Goal: Task Accomplishment & Management: Manage account settings

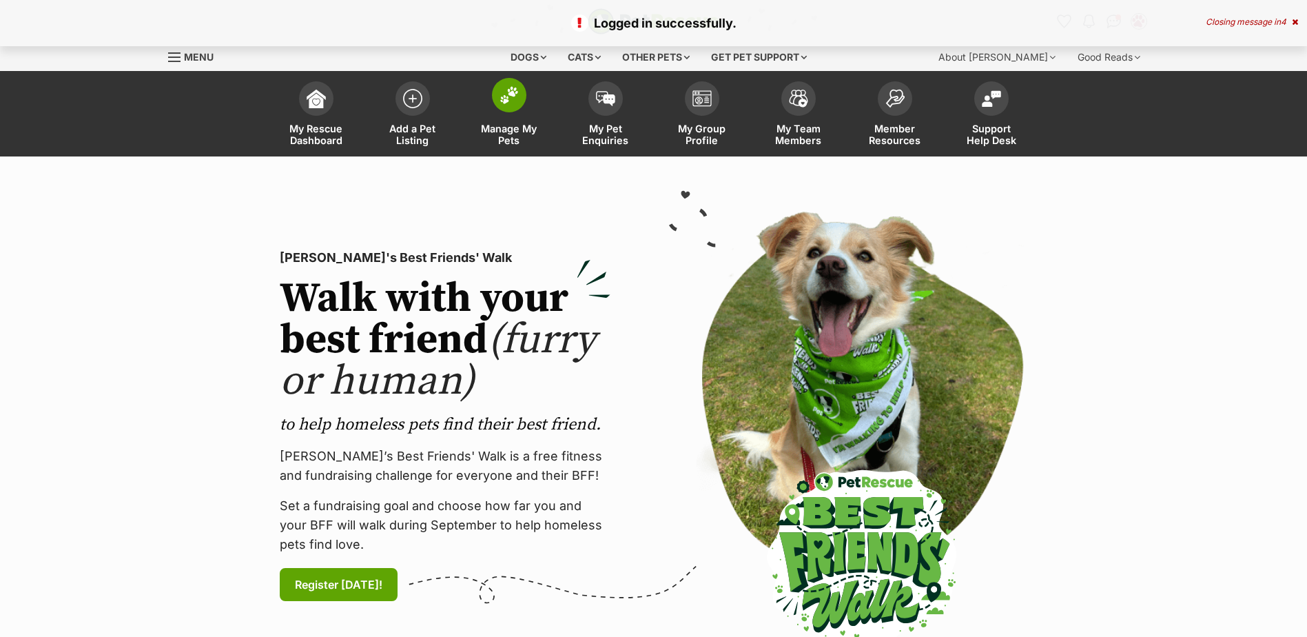
click at [517, 105] on span at bounding box center [509, 95] width 34 height 34
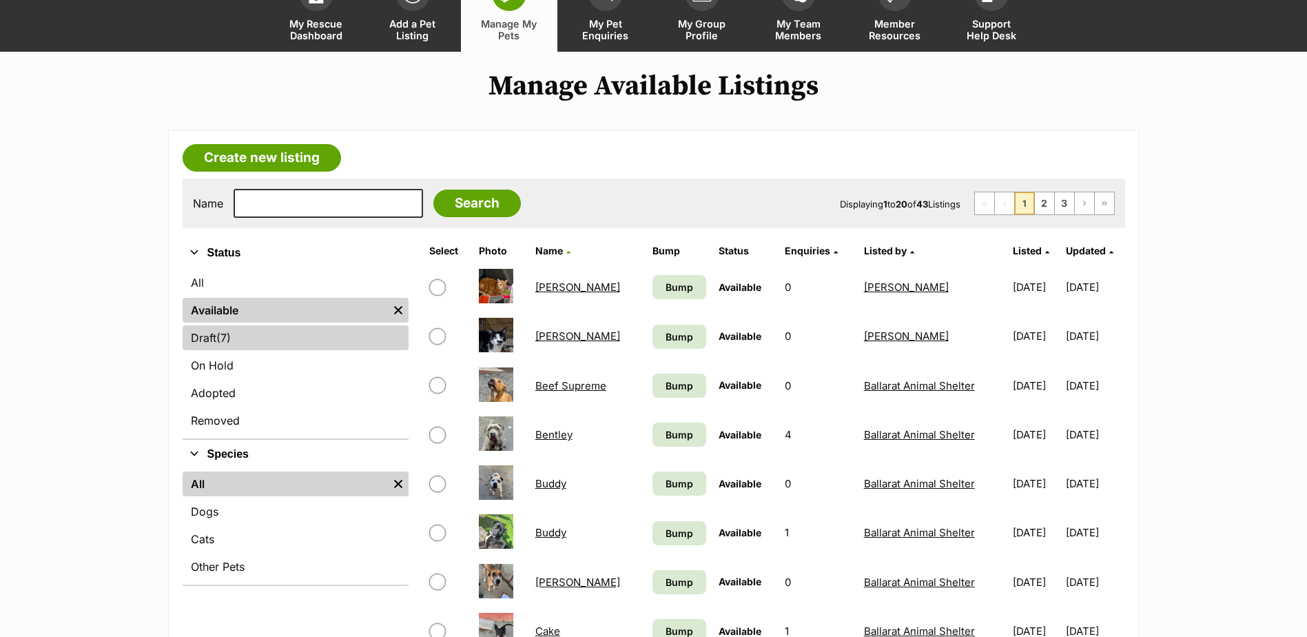
scroll to position [413, 0]
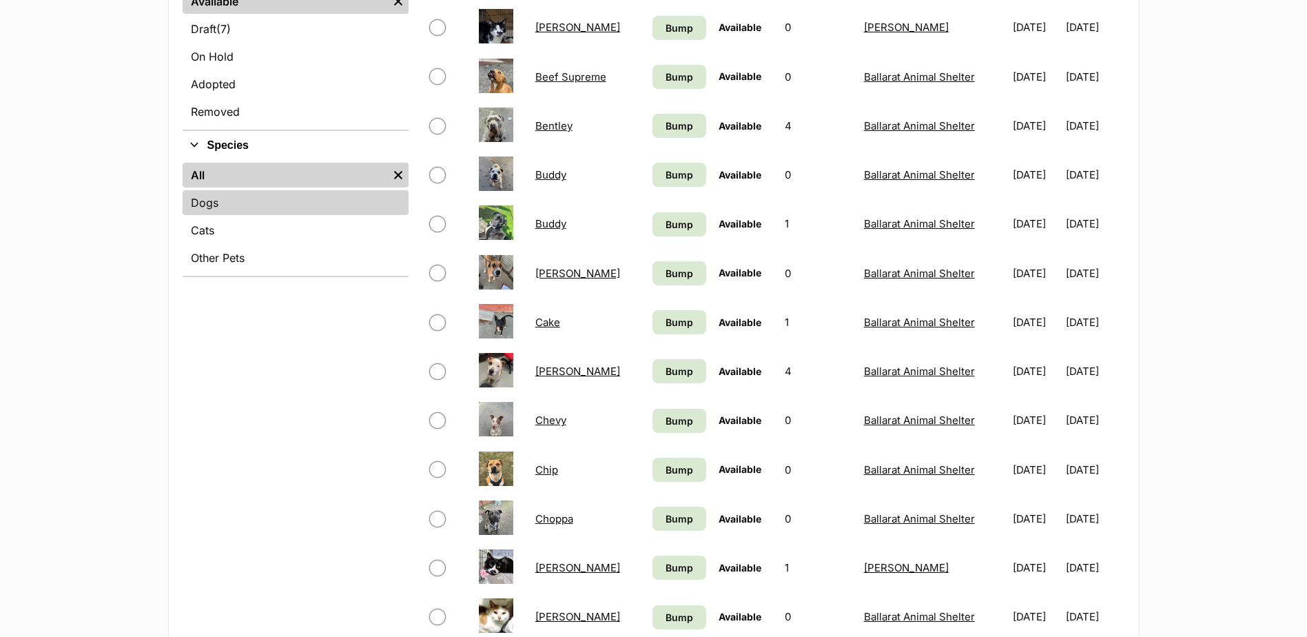
click at [220, 207] on link "Dogs" at bounding box center [296, 202] width 226 height 25
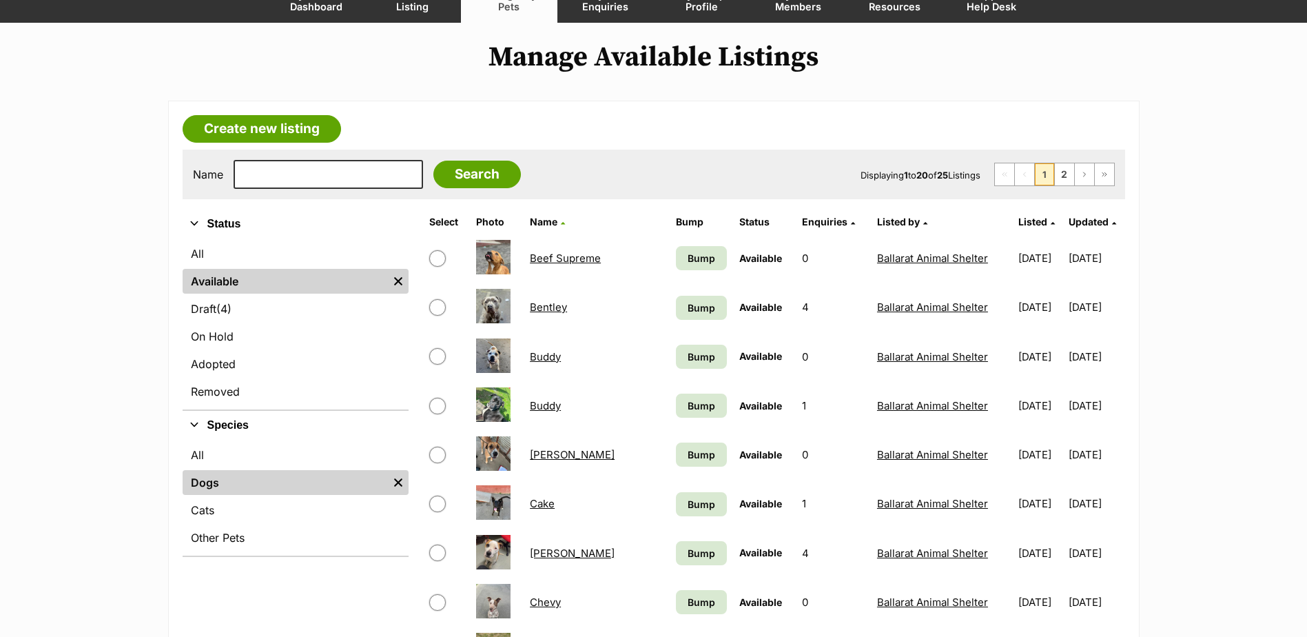
scroll to position [413, 0]
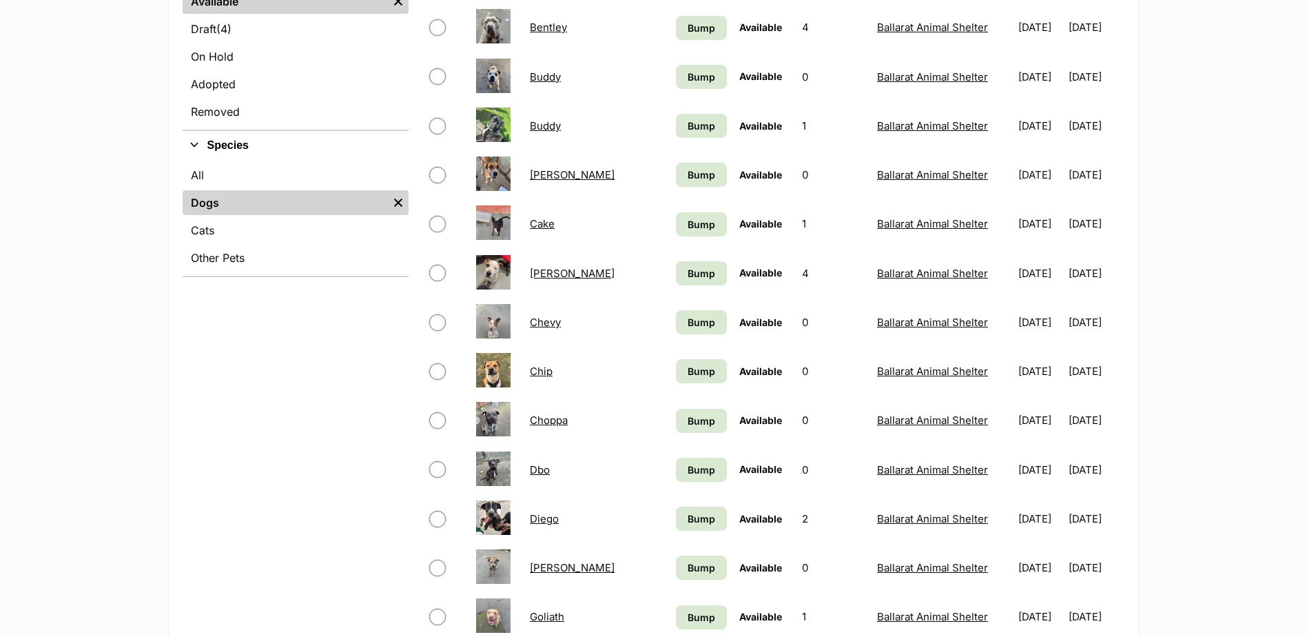
click at [546, 519] on link "Diego" at bounding box center [544, 518] width 29 height 13
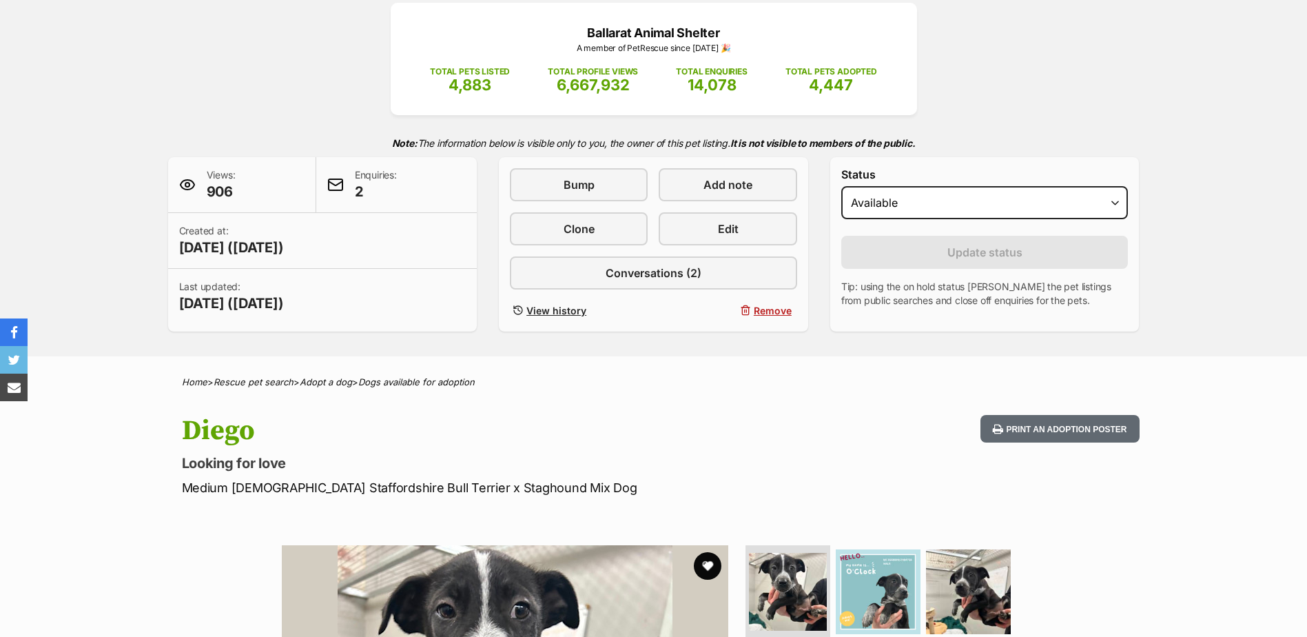
scroll to position [551, 0]
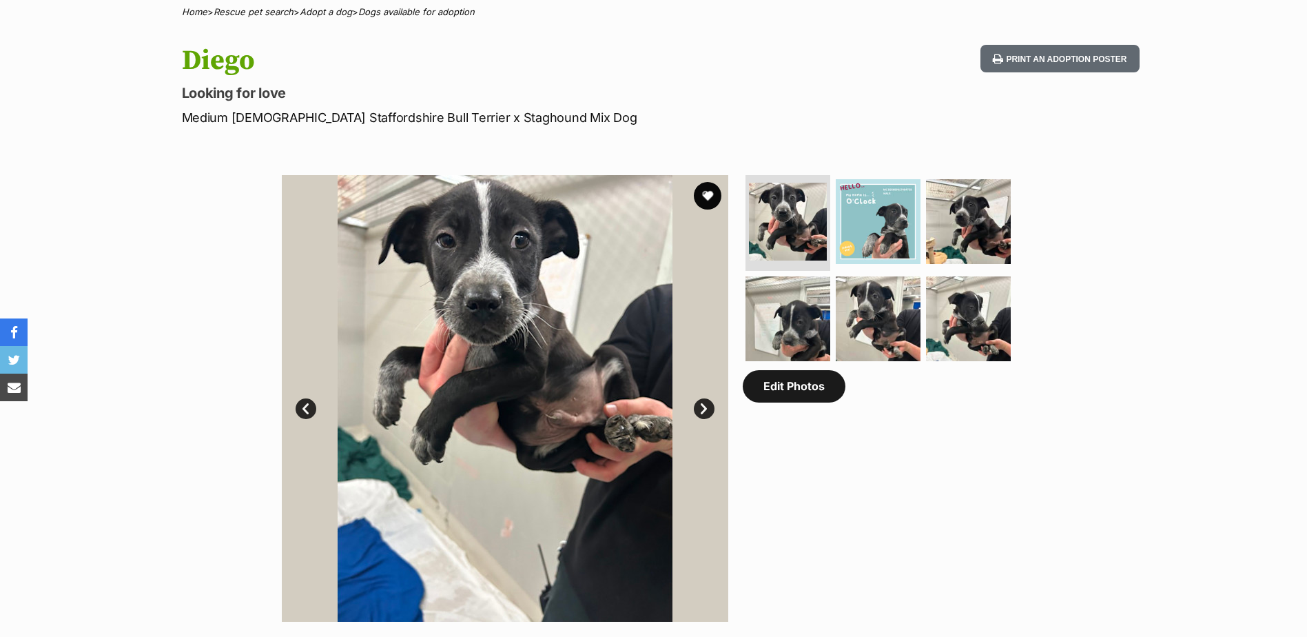
click at [824, 390] on link "Edit Photos" at bounding box center [794, 386] width 103 height 32
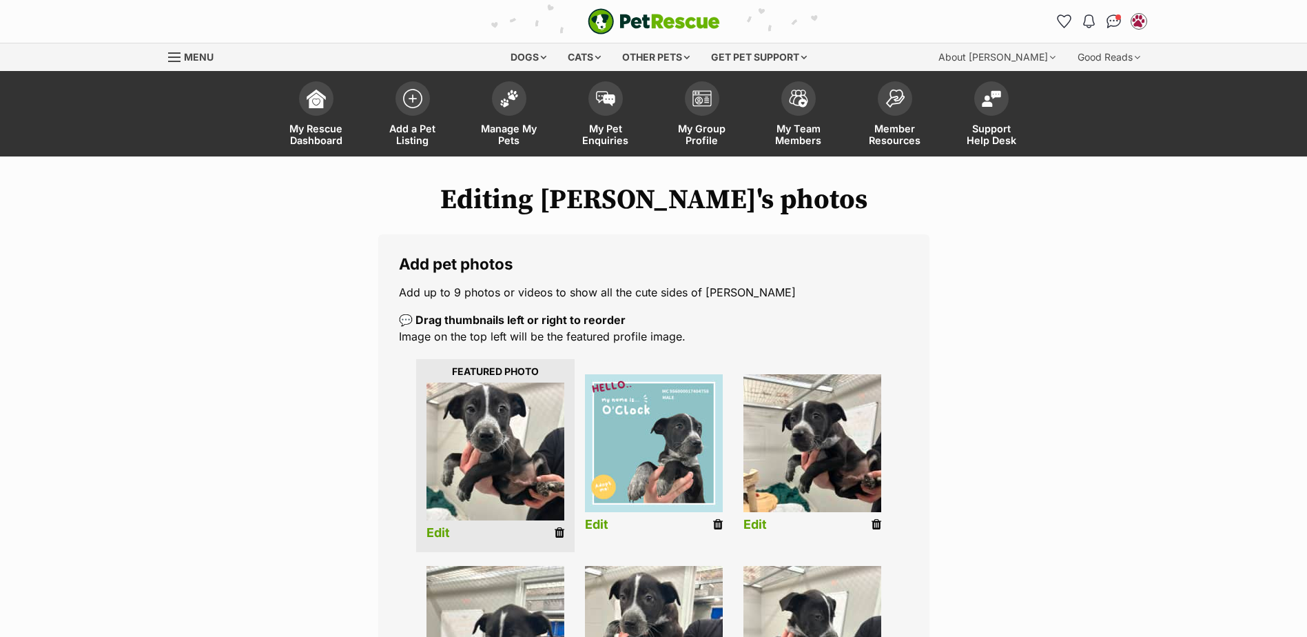
click at [714, 522] on icon at bounding box center [718, 524] width 10 height 12
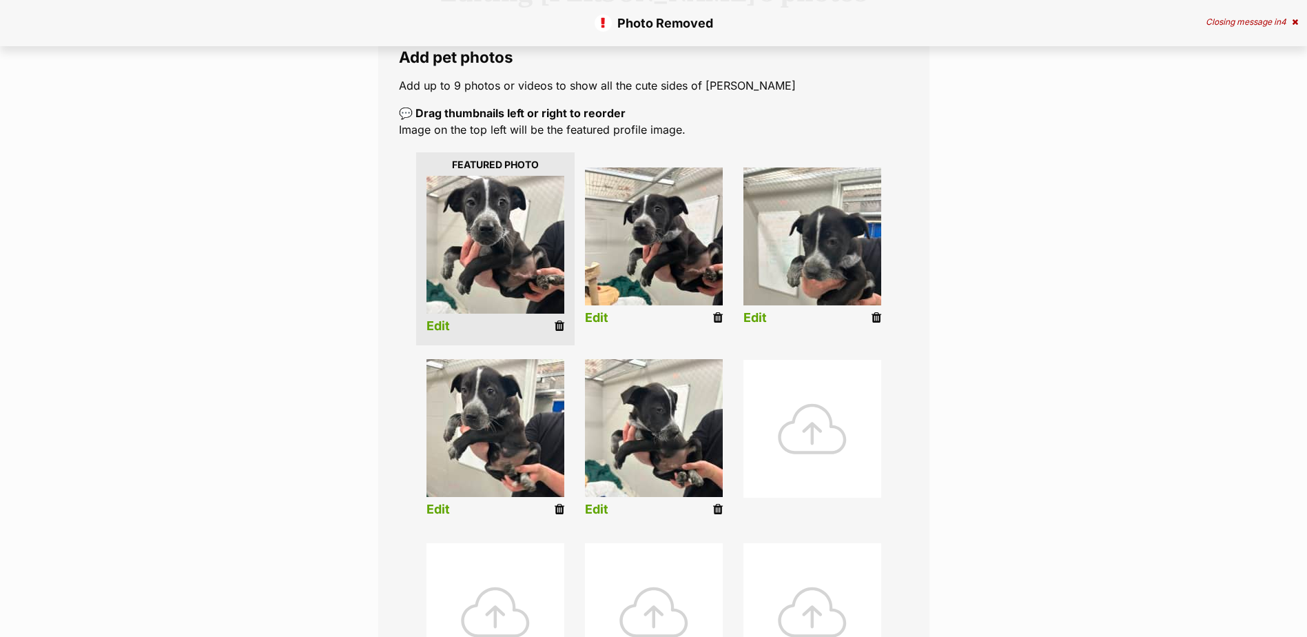
click at [561, 322] on icon at bounding box center [560, 326] width 10 height 12
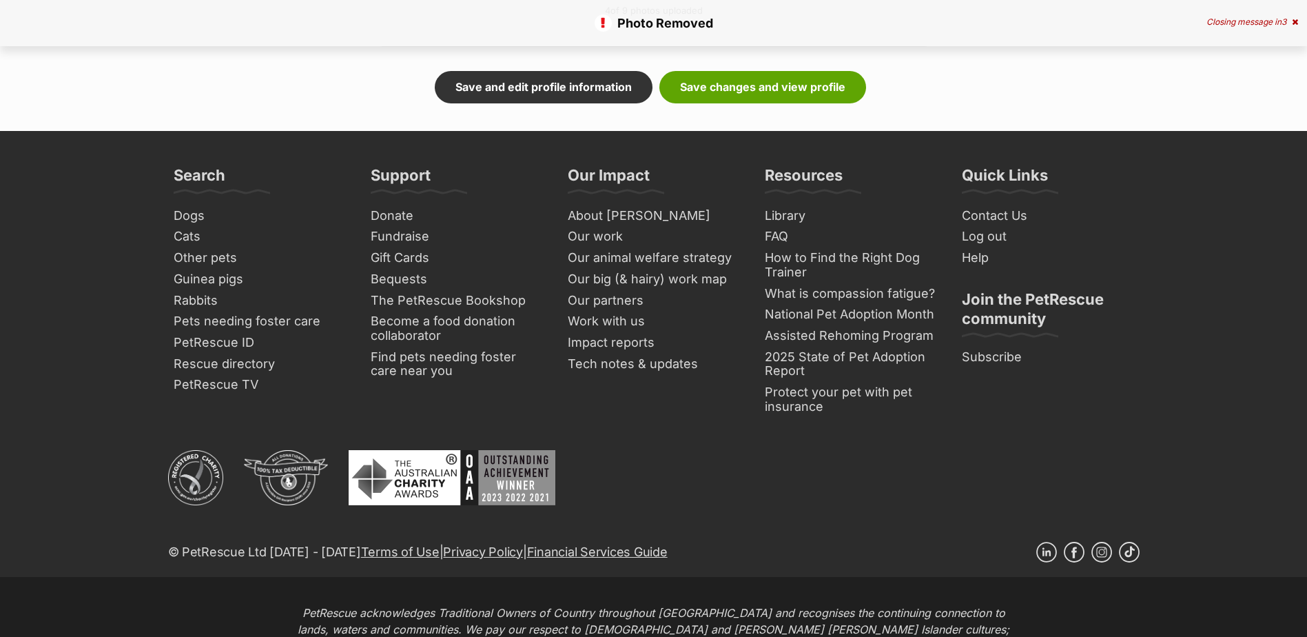
scroll to position [662, 0]
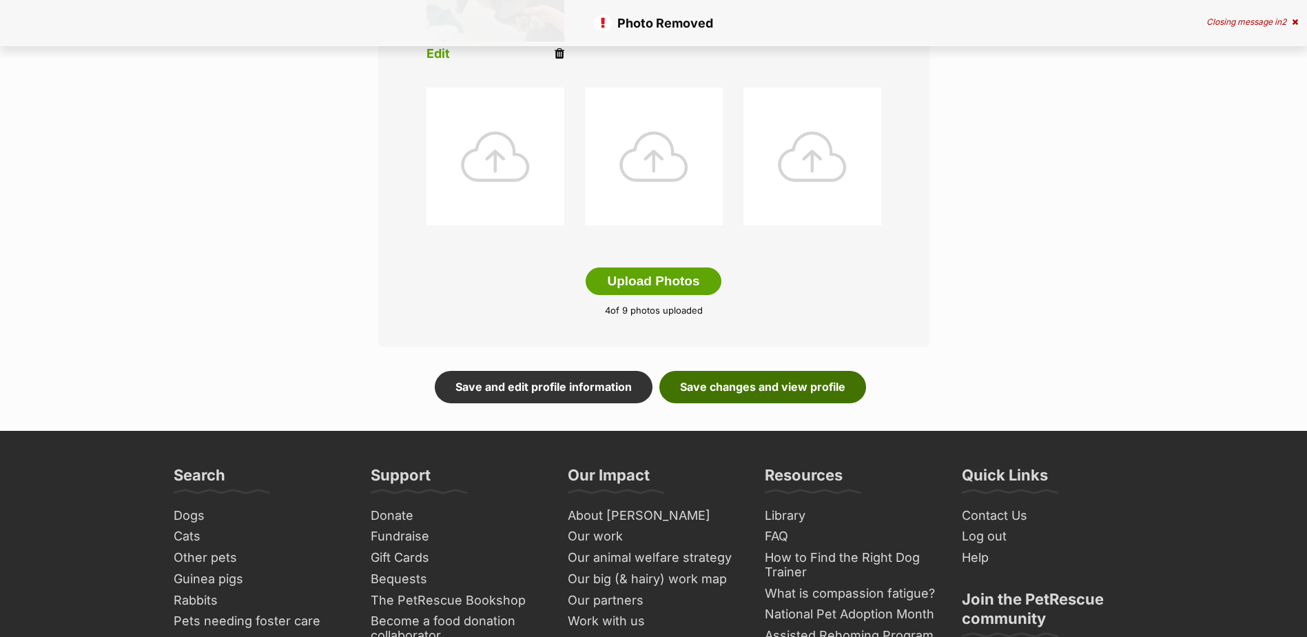
click at [757, 390] on link "Save changes and view profile" at bounding box center [762, 387] width 207 height 32
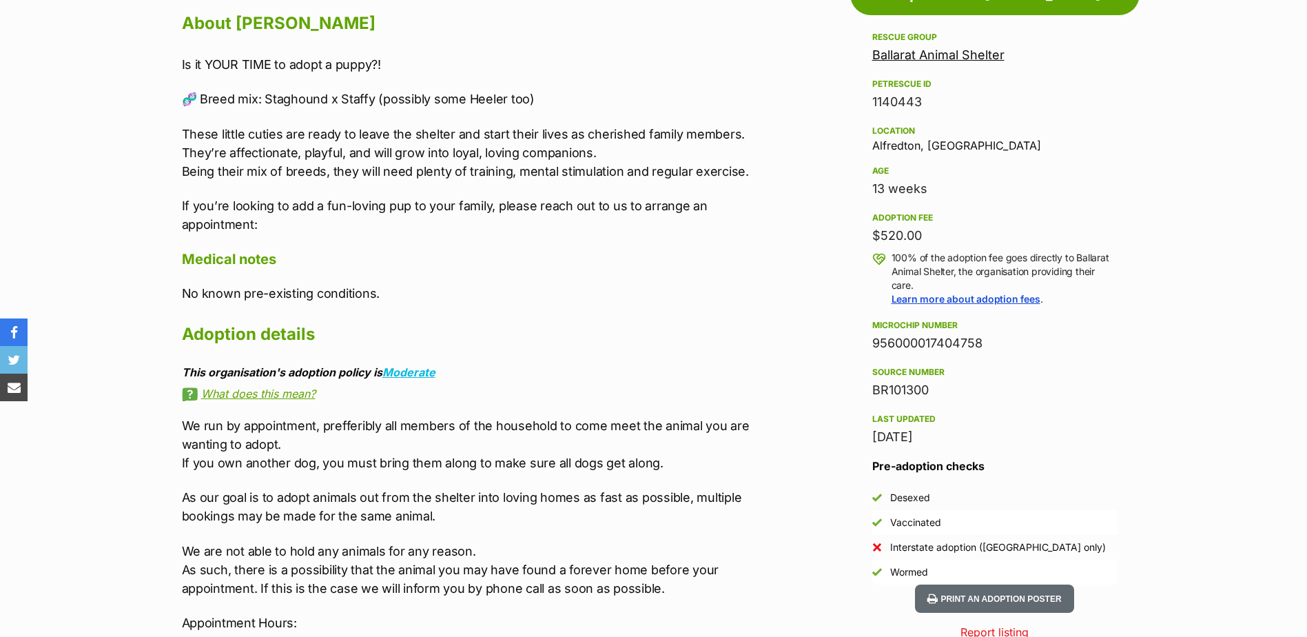
drag, startPoint x: 899, startPoint y: 348, endPoint x: 756, endPoint y: 343, distance: 142.7
drag, startPoint x: 861, startPoint y: 343, endPoint x: 877, endPoint y: 343, distance: 15.8
click at [863, 342] on aside "Rescue group Ballarat Animal Shelter PetRescue ID 1140443 Location [GEOGRAPHIC_…" at bounding box center [994, 306] width 289 height 555
click at [859, 346] on aside "Rescue group Ballarat Animal Shelter PetRescue ID 1140443 Location [GEOGRAPHIC_…" at bounding box center [994, 306] width 289 height 555
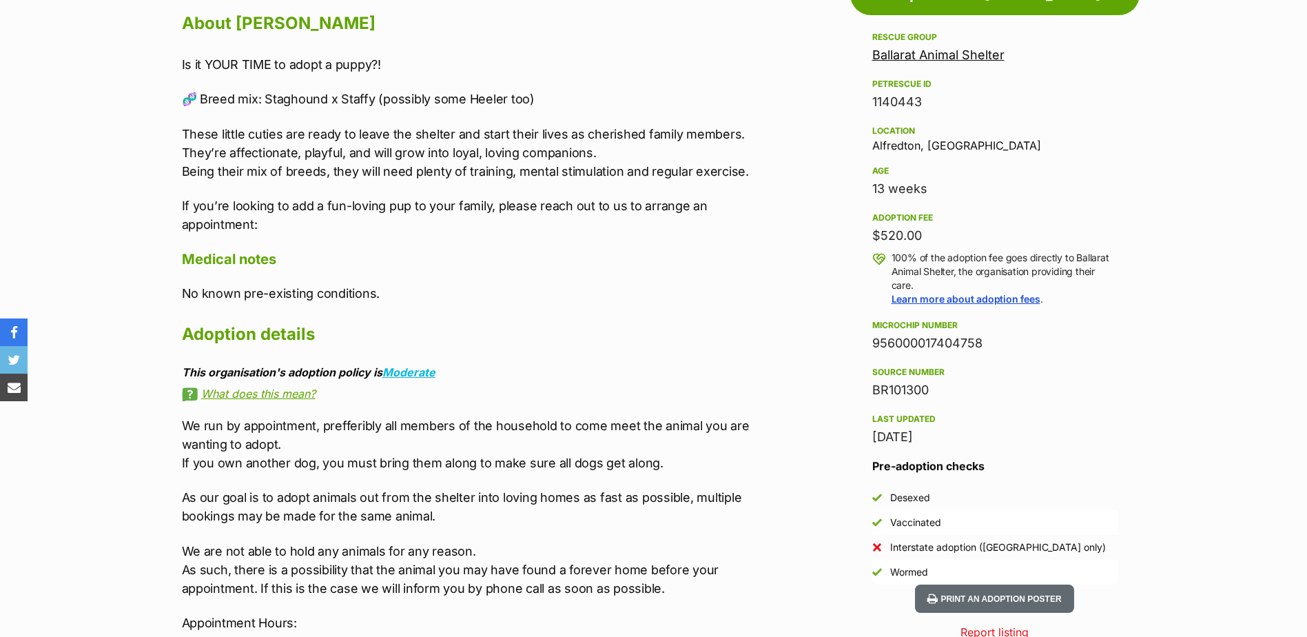
drag, startPoint x: 872, startPoint y: 347, endPoint x: 996, endPoint y: 342, distance: 123.4
click at [996, 342] on div "956000017404758" at bounding box center [994, 343] width 245 height 19
copy div "956000017404758"
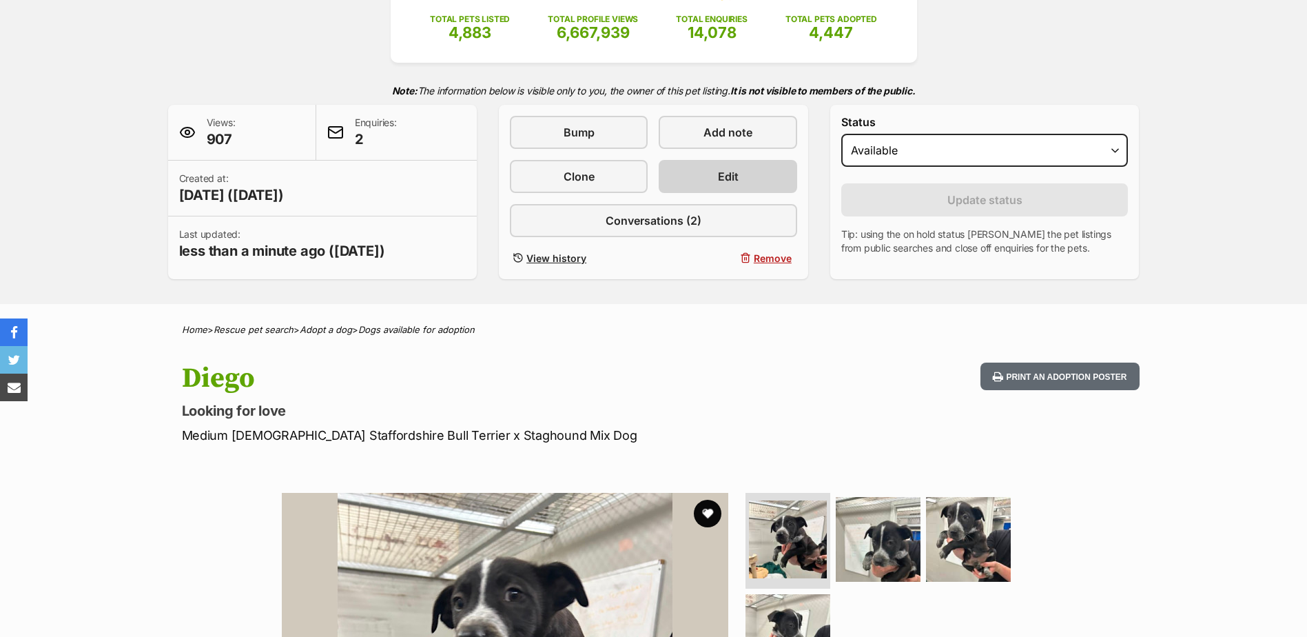
scroll to position [138, 0]
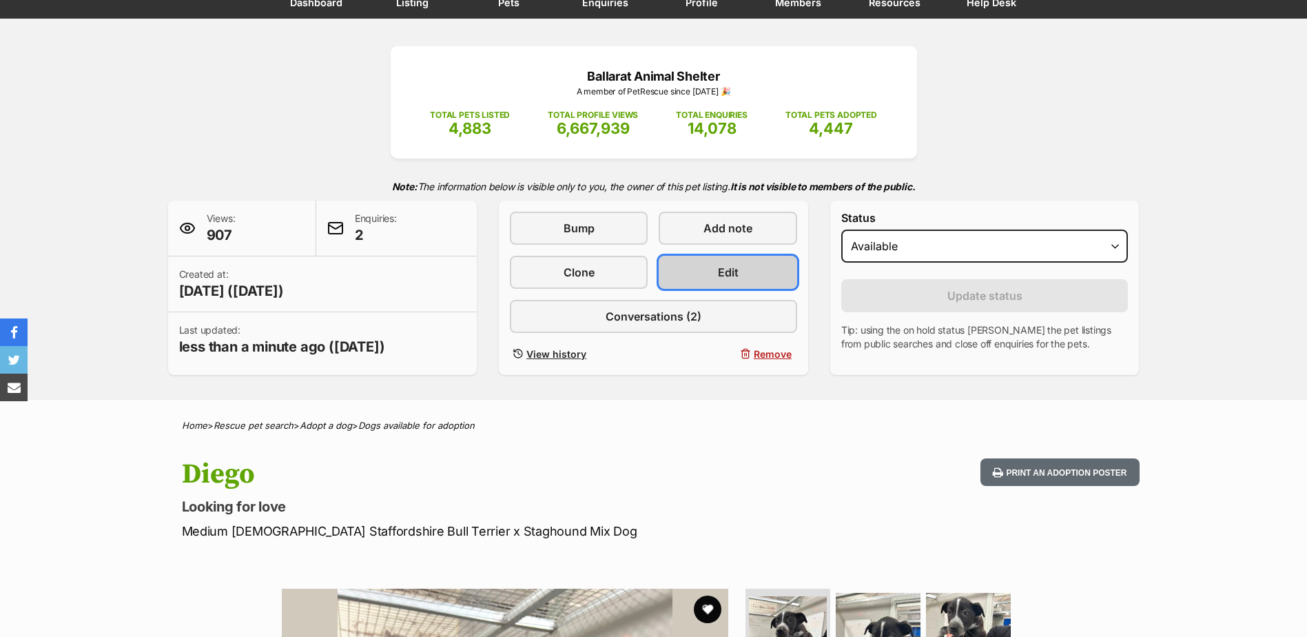
click at [746, 267] on link "Edit" at bounding box center [728, 272] width 138 height 33
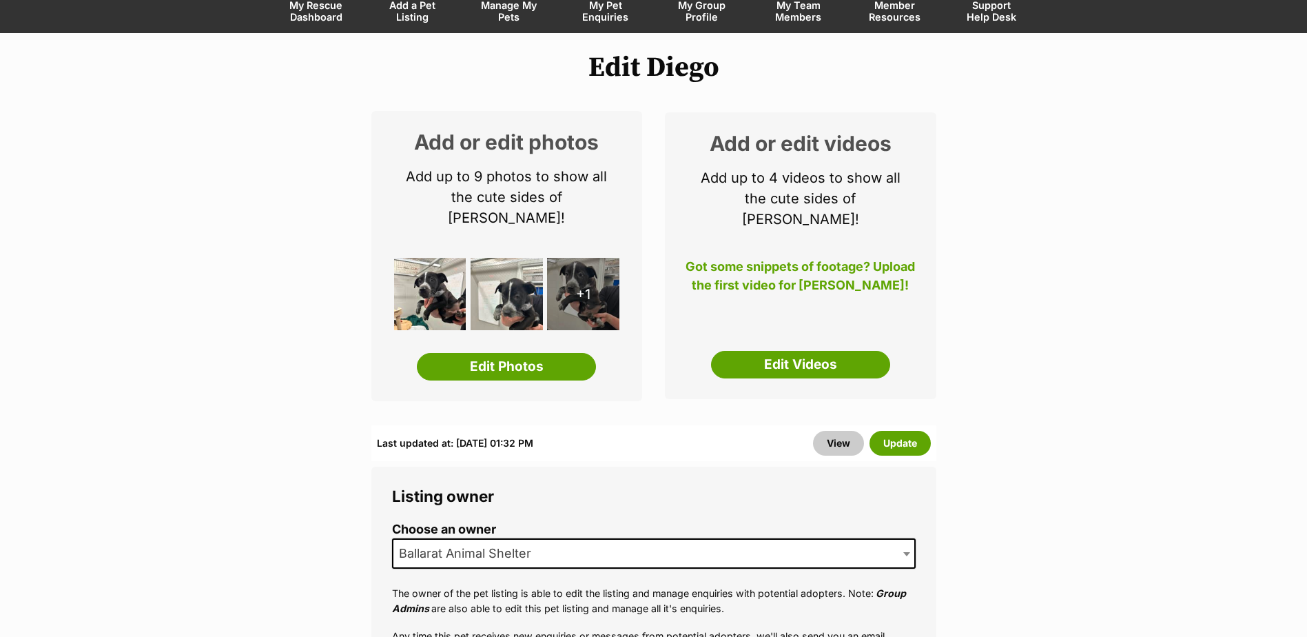
scroll to position [138, 0]
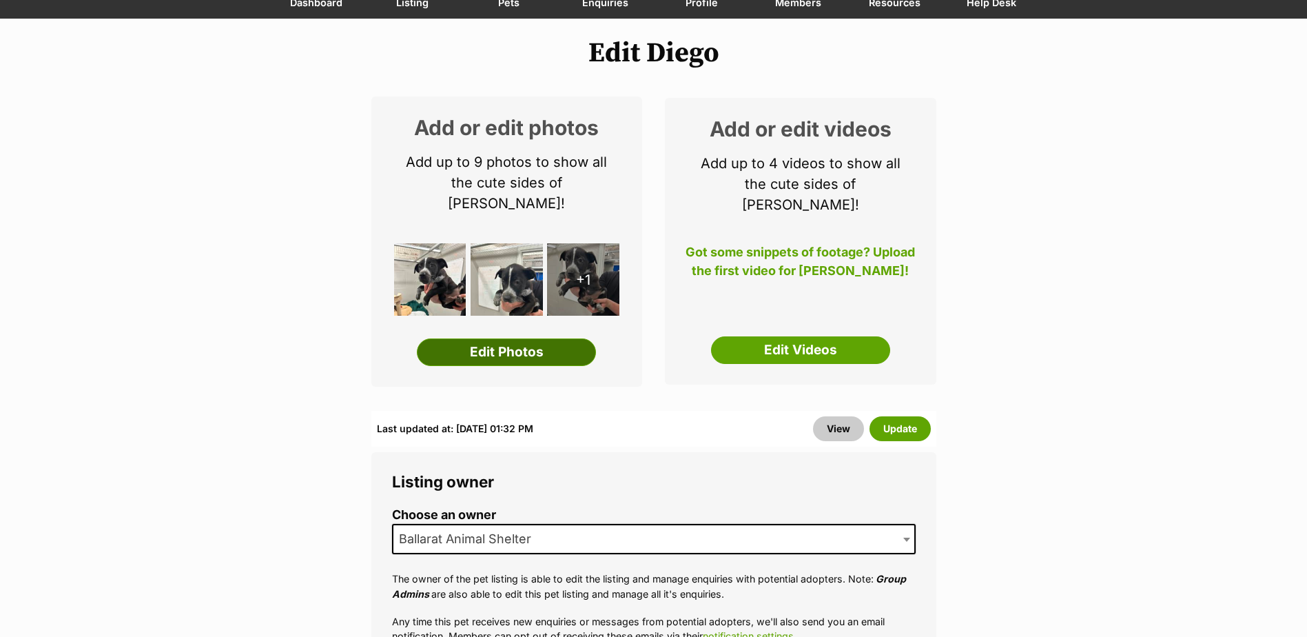
click at [487, 340] on link "Edit Photos" at bounding box center [506, 352] width 179 height 28
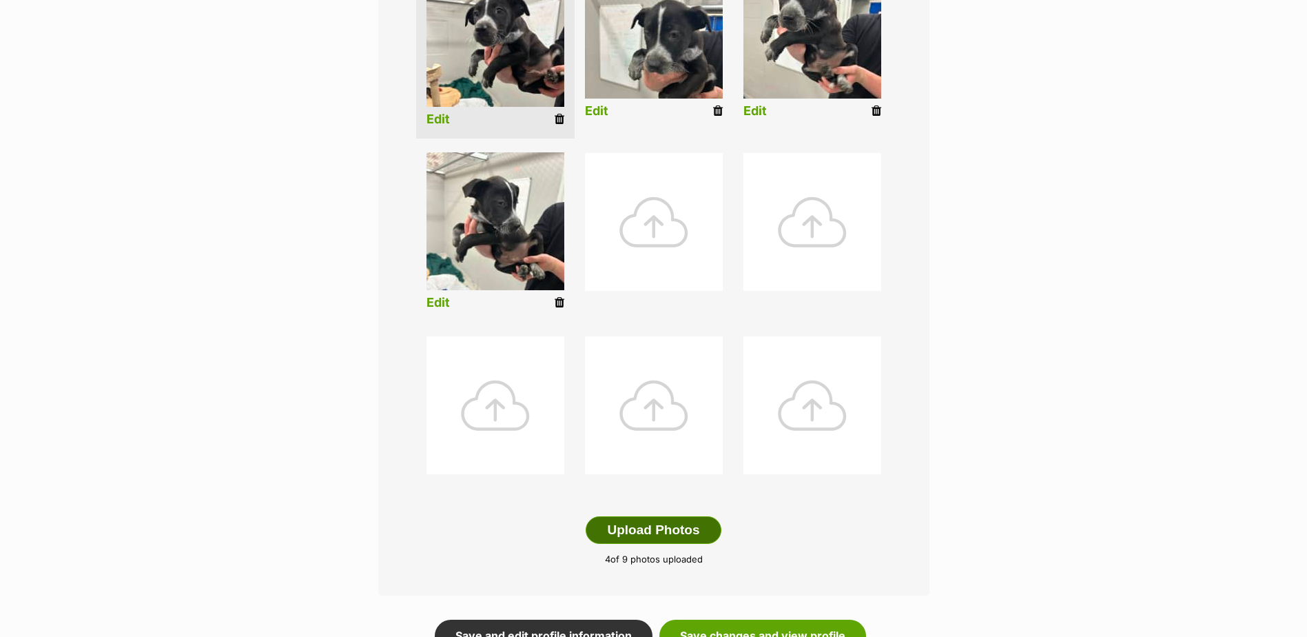
drag, startPoint x: 694, startPoint y: 523, endPoint x: 706, endPoint y: 519, distance: 13.1
click at [694, 524] on button "Upload Photos" at bounding box center [653, 530] width 135 height 28
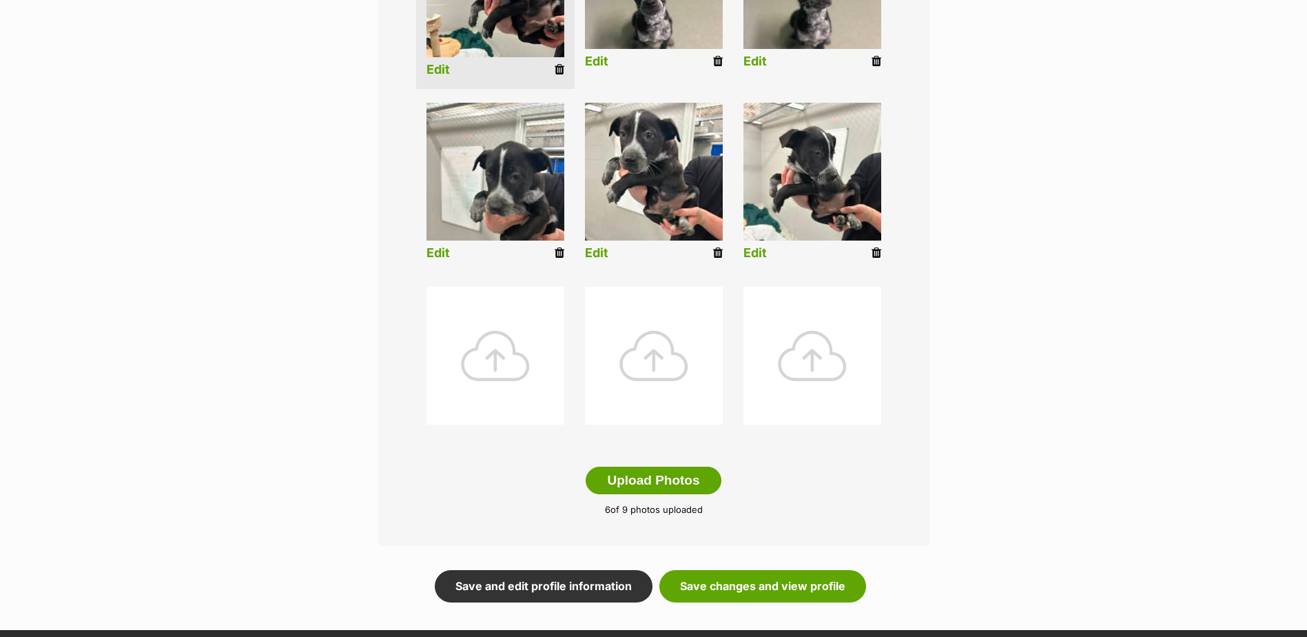
scroll to position [620, 0]
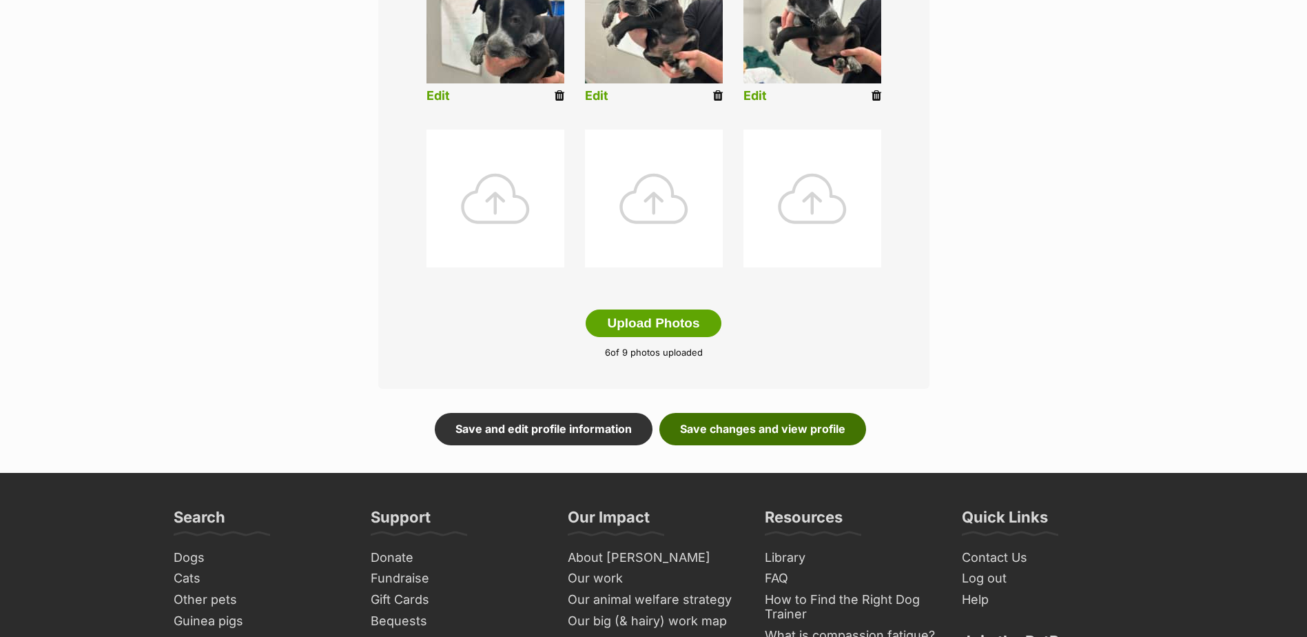
click at [833, 442] on link "Save changes and view profile" at bounding box center [762, 429] width 207 height 32
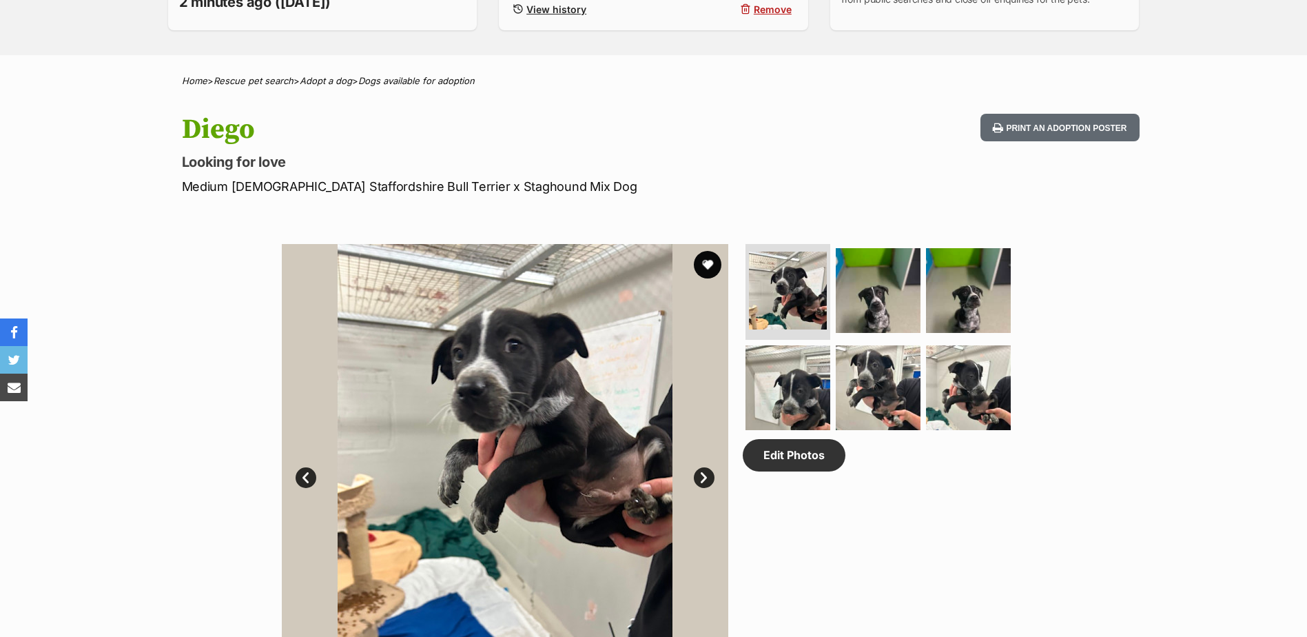
scroll to position [138, 0]
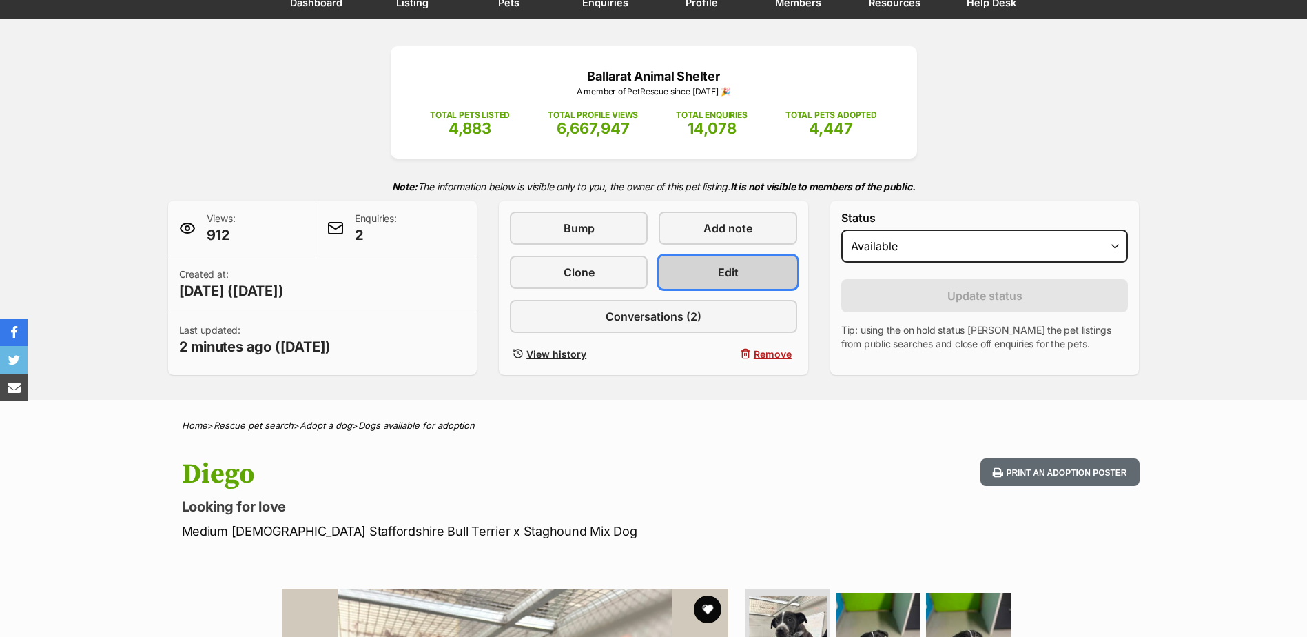
click at [737, 273] on span "Edit" at bounding box center [728, 272] width 21 height 17
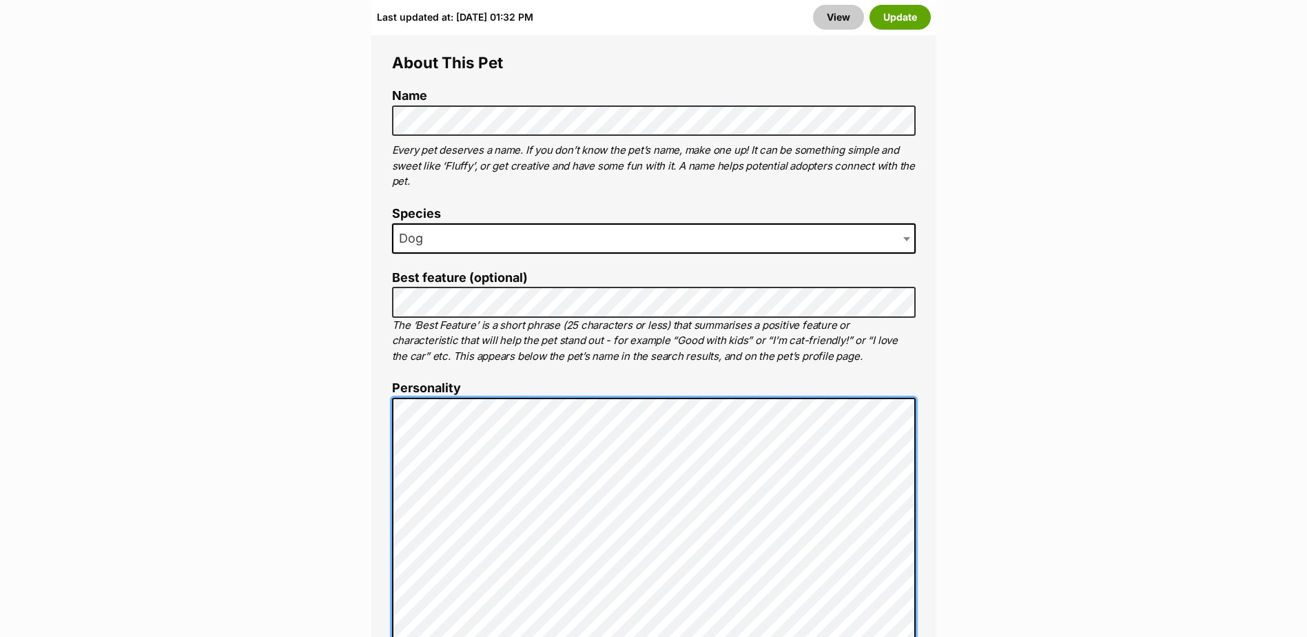
scroll to position [827, 0]
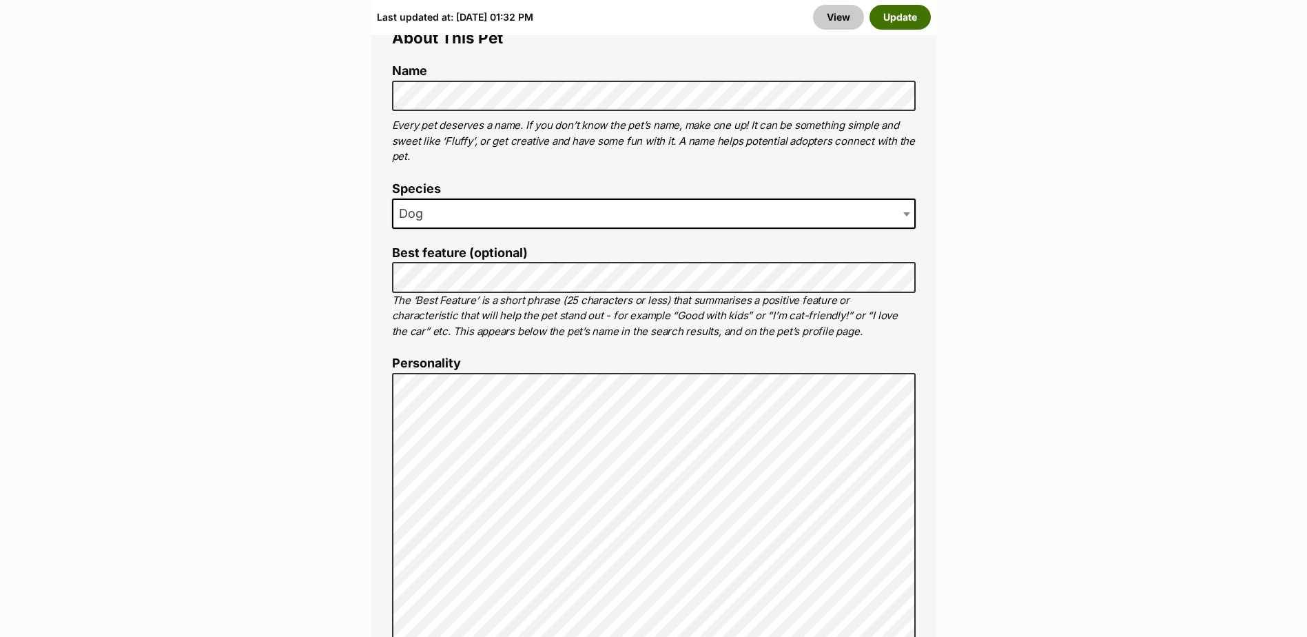
click at [918, 20] on button "Update" at bounding box center [900, 17] width 61 height 25
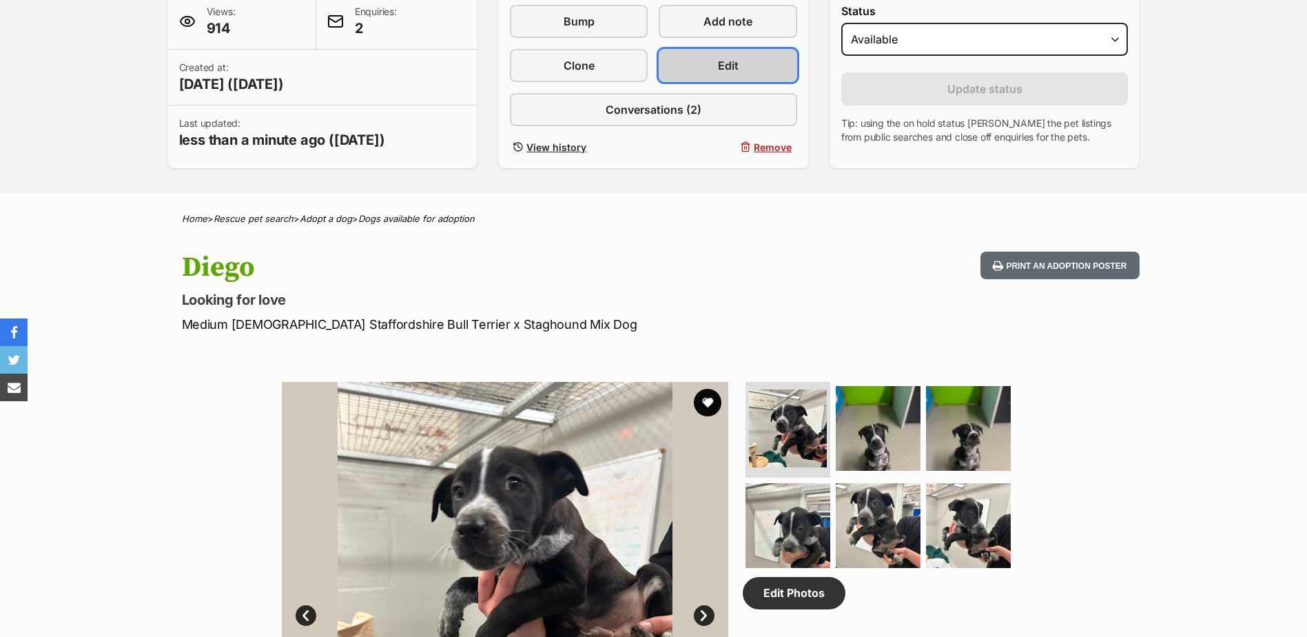
click at [761, 57] on link "Edit" at bounding box center [728, 65] width 138 height 33
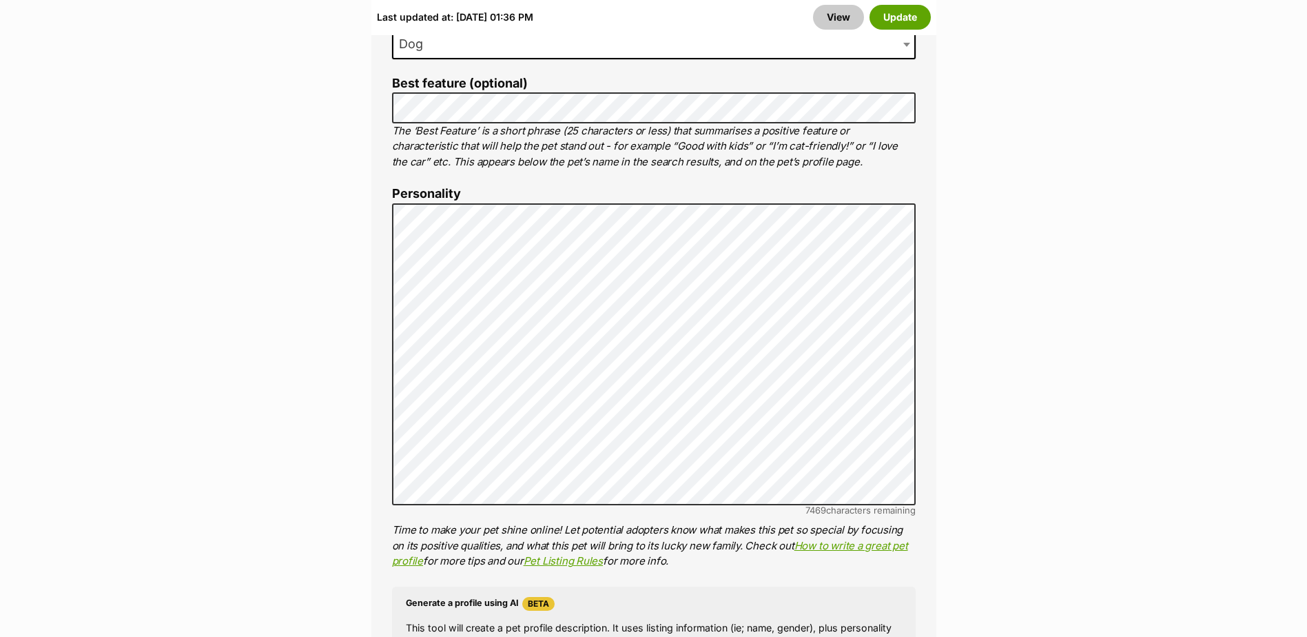
scroll to position [896, 0]
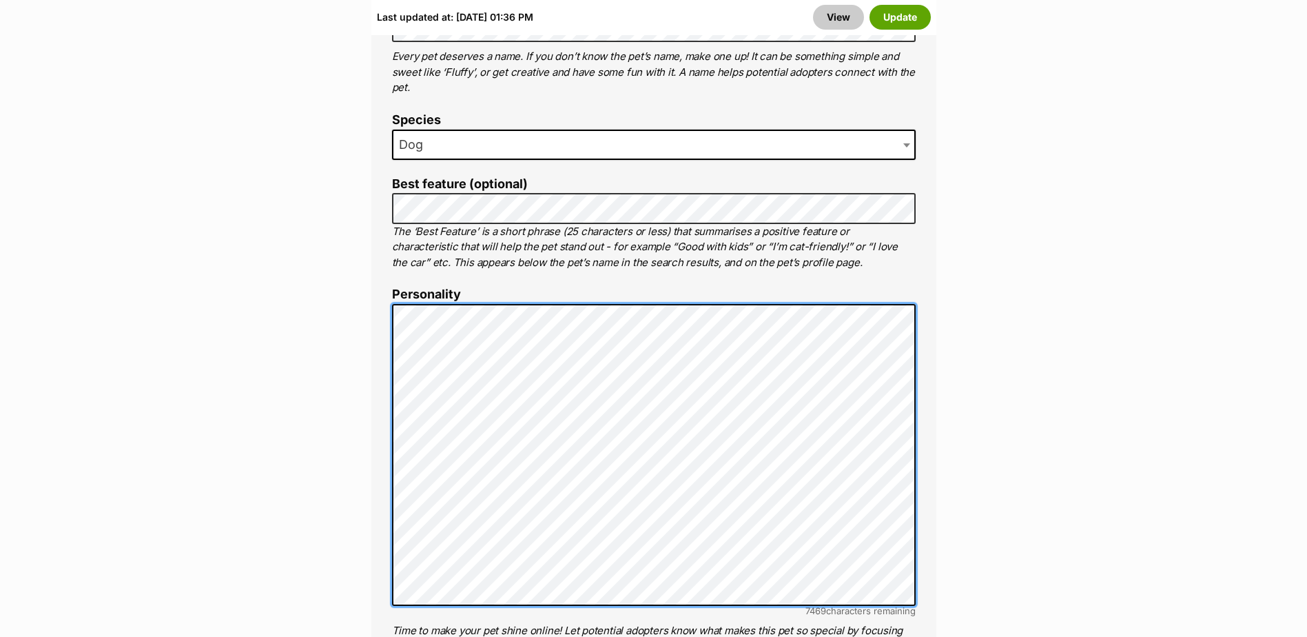
click at [382, 285] on div "About This Pet Name Henlo there, it looks like you might be using the pet name …" at bounding box center [653, 516] width 565 height 1154
click at [393, 263] on ol "Name Henlo there, it looks like you might be using the pet name field to indica…" at bounding box center [654, 534] width 524 height 1078
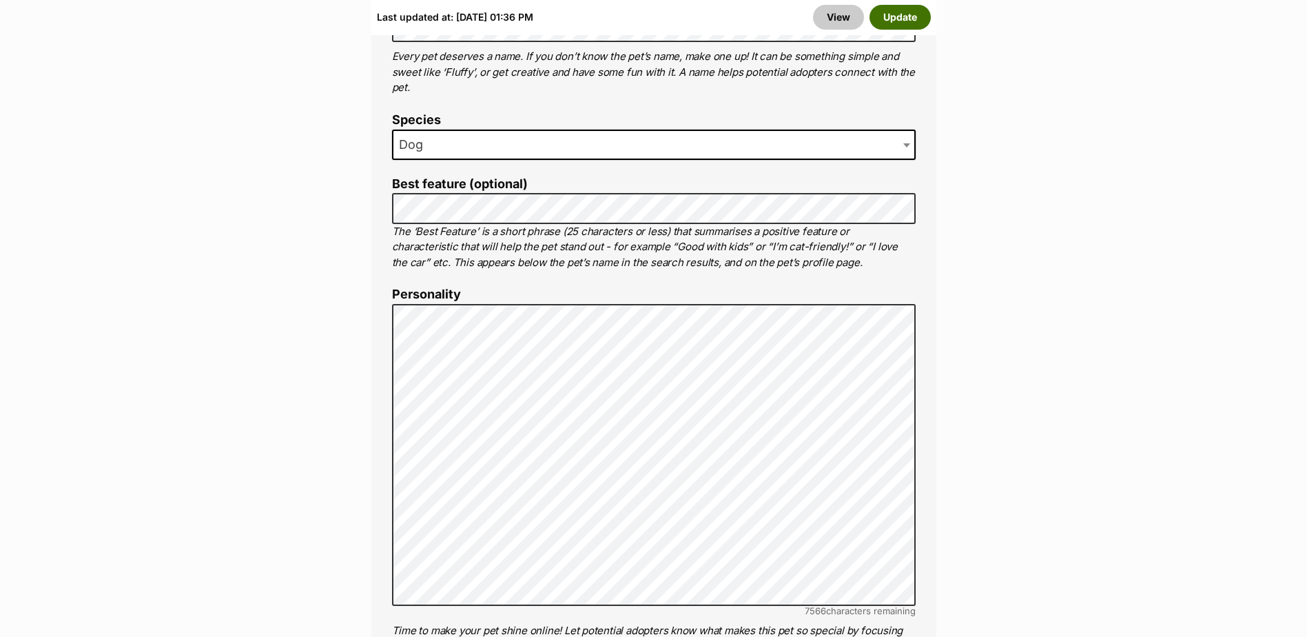
click at [901, 10] on button "Update" at bounding box center [900, 17] width 61 height 25
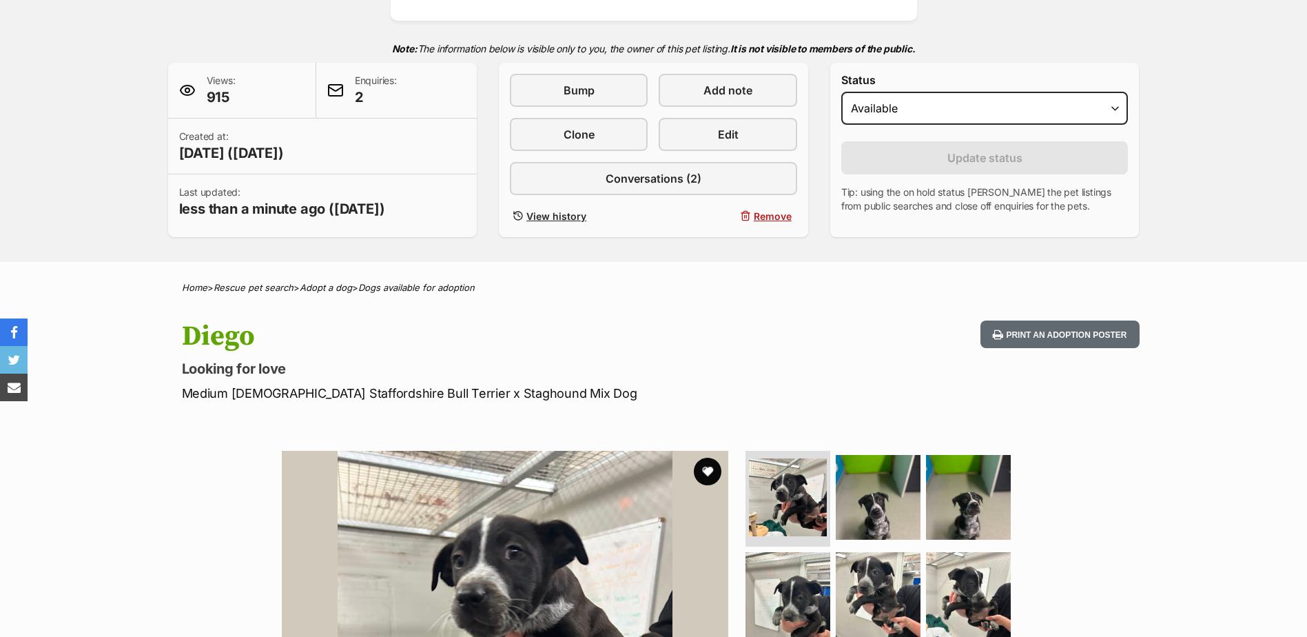
scroll to position [620, 0]
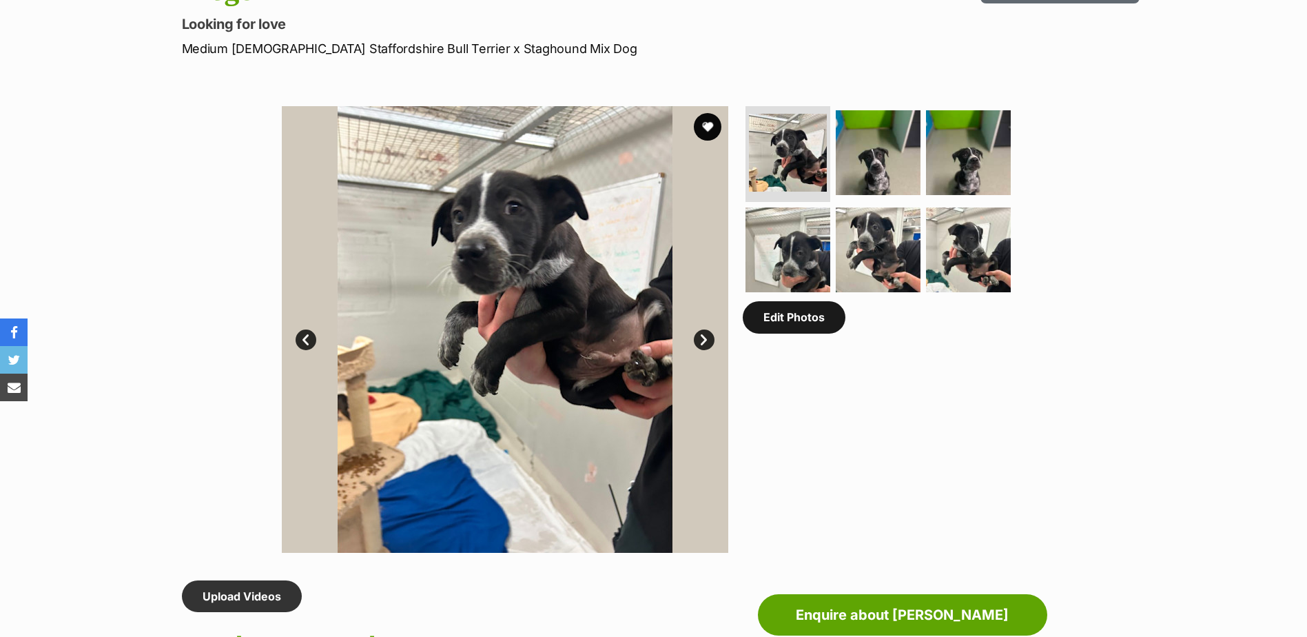
click at [783, 329] on link "Edit Photos" at bounding box center [794, 317] width 103 height 32
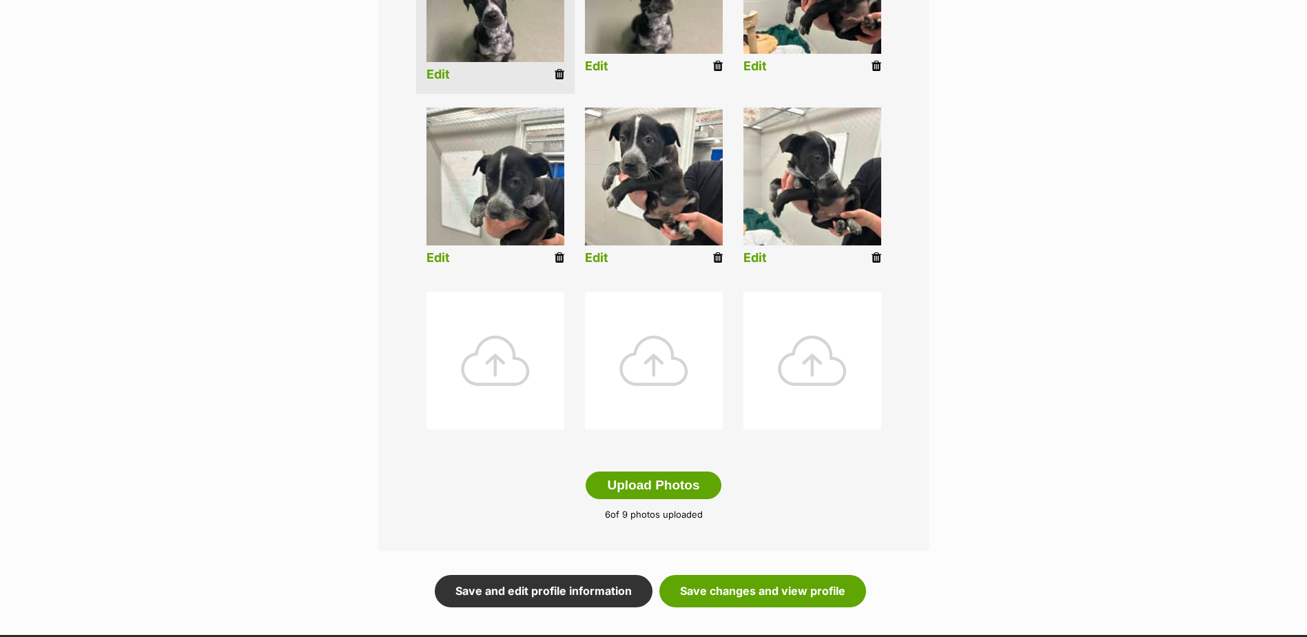
scroll to position [482, 0]
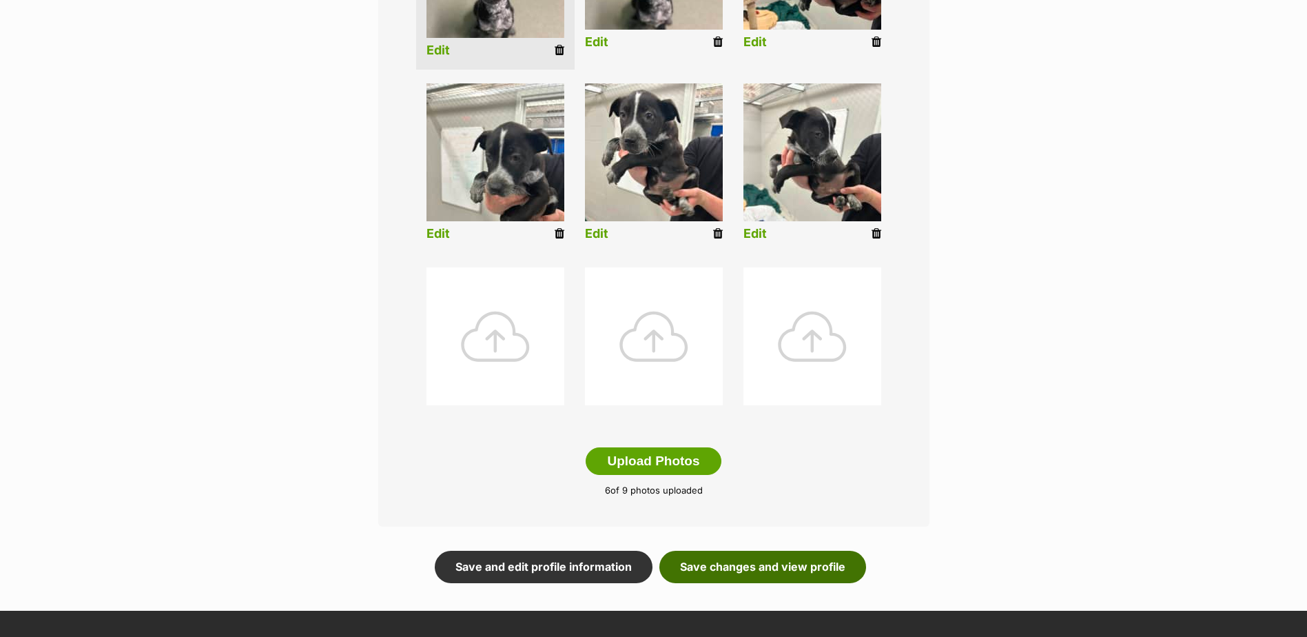
click at [761, 574] on link "Save changes and view profile" at bounding box center [762, 567] width 207 height 32
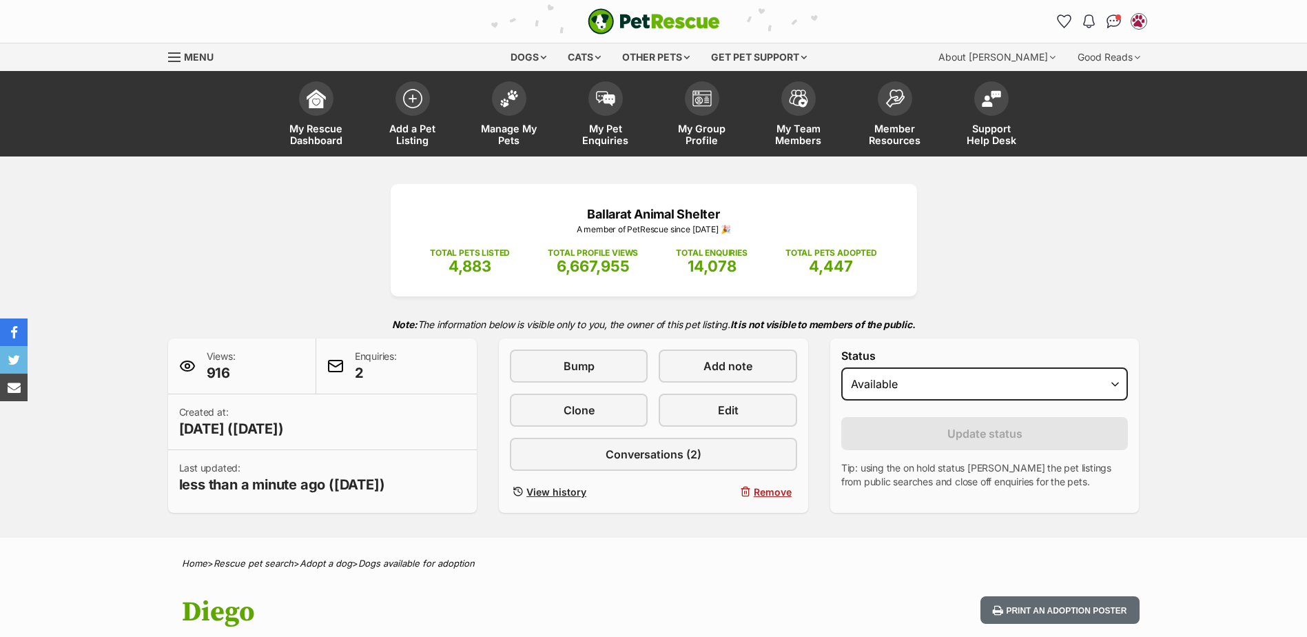
drag, startPoint x: 303, startPoint y: 238, endPoint x: 372, endPoint y: 254, distance: 70.9
click at [303, 238] on div "Ballarat Animal Shelter A member of PetRescue since [DATE] 🎉 TOTAL PETS LISTED …" at bounding box center [653, 348] width 1013 height 329
click at [1025, 315] on p "Note: The information below is visible only to you, the owner of this pet listi…" at bounding box center [654, 324] width 972 height 28
click at [225, 260] on div "Ballarat Animal Shelter A member of PetRescue since [DATE] 🎉 TOTAL PETS LISTED …" at bounding box center [653, 348] width 1013 height 329
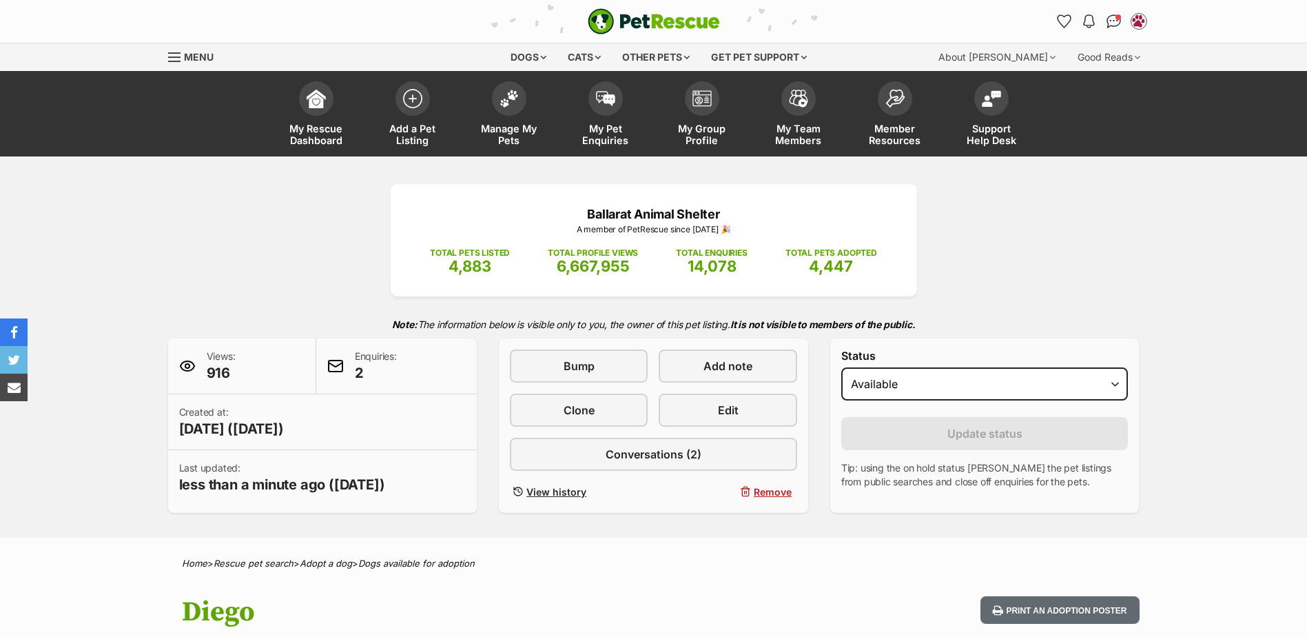
click at [253, 264] on div "Ballarat Animal Shelter A member of PetRescue since [DATE] 🎉 TOTAL PETS LISTED …" at bounding box center [653, 348] width 1013 height 329
